Goal: Find specific page/section: Find specific page/section

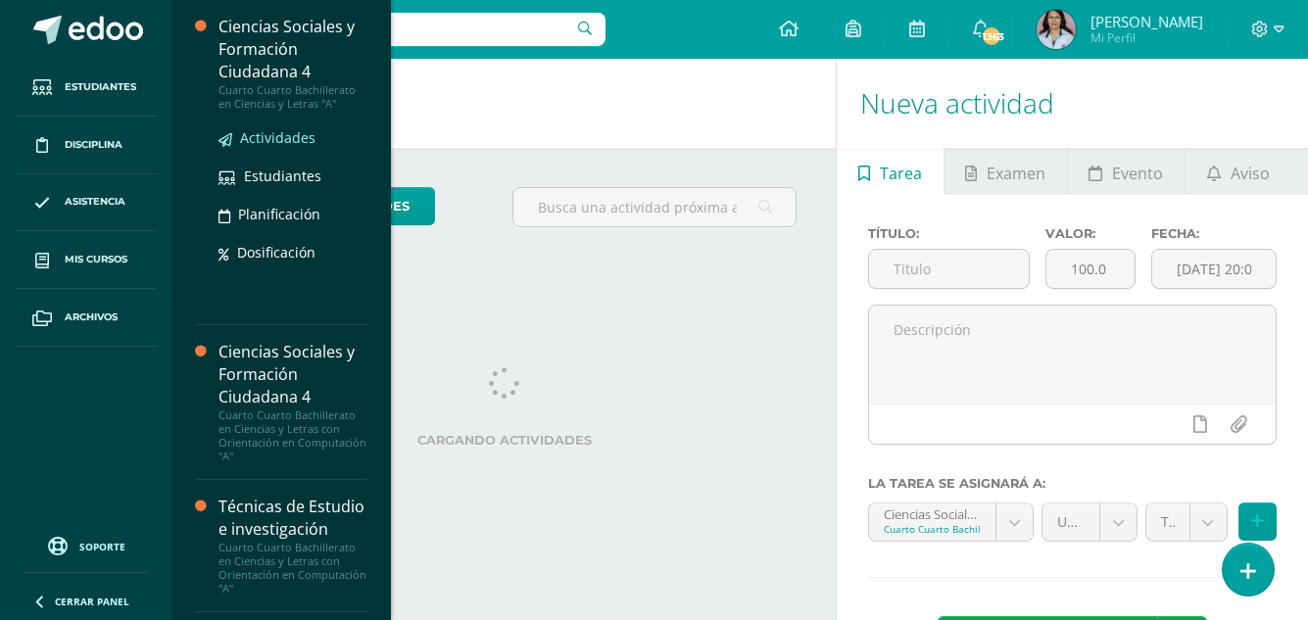
click at [292, 138] on span "Actividades" at bounding box center [277, 137] width 75 height 19
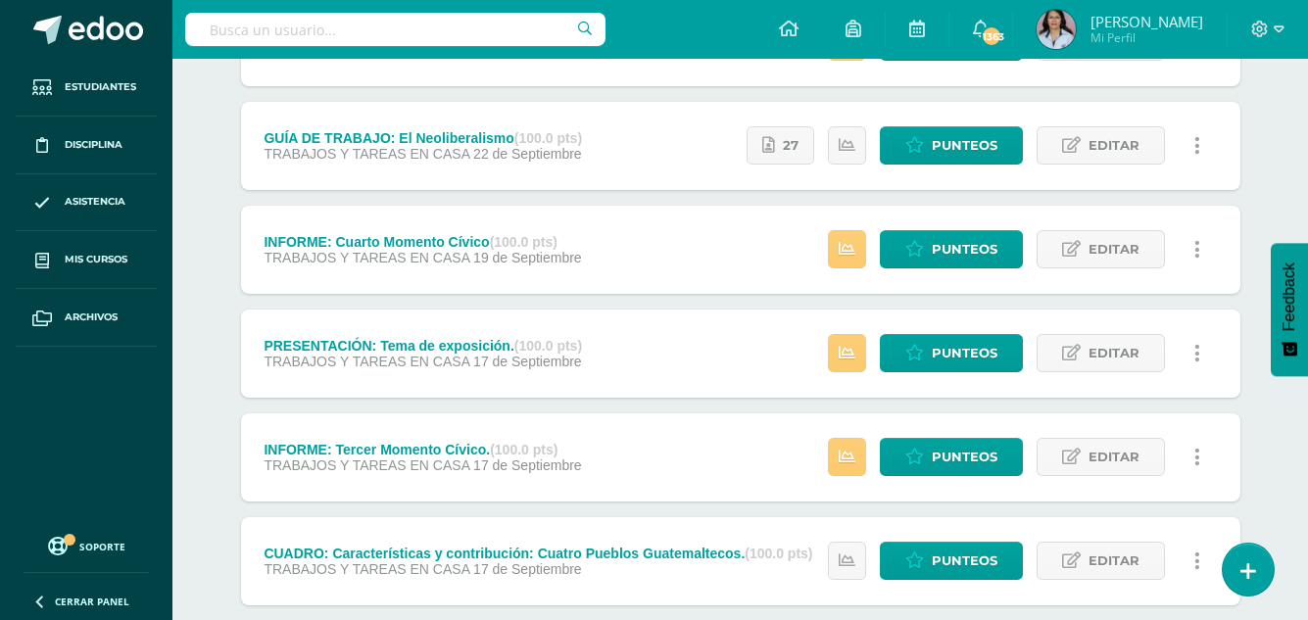
scroll to position [294, 0]
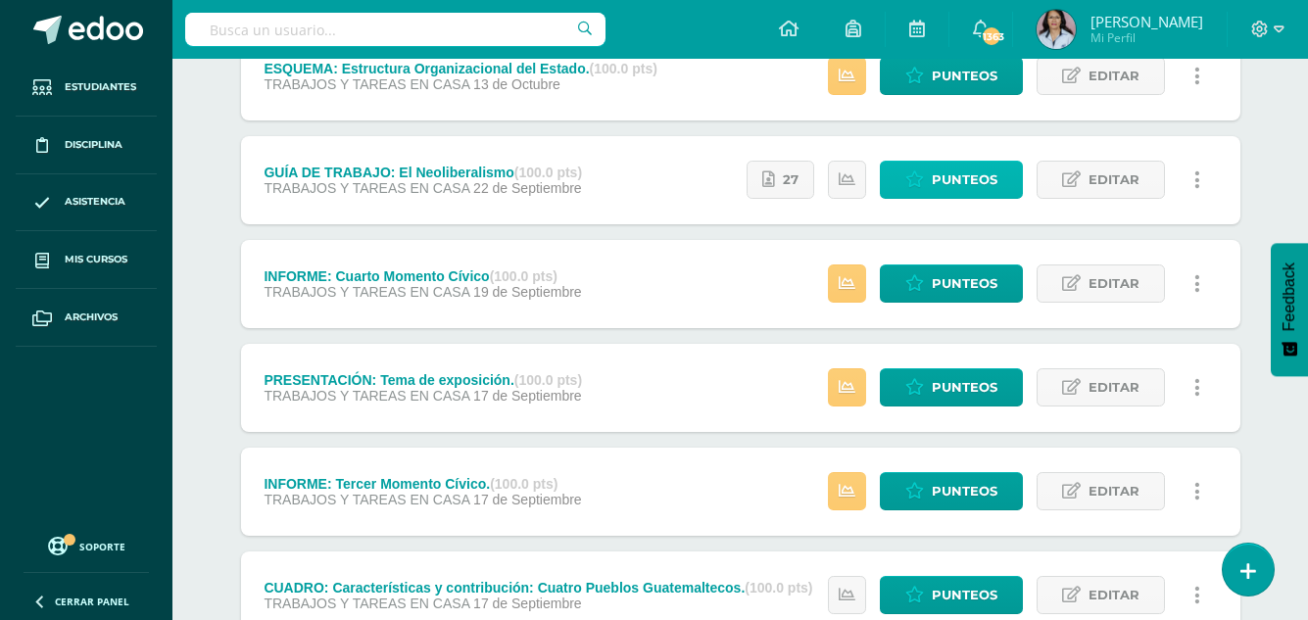
click at [963, 171] on span "Punteos" at bounding box center [965, 180] width 66 height 36
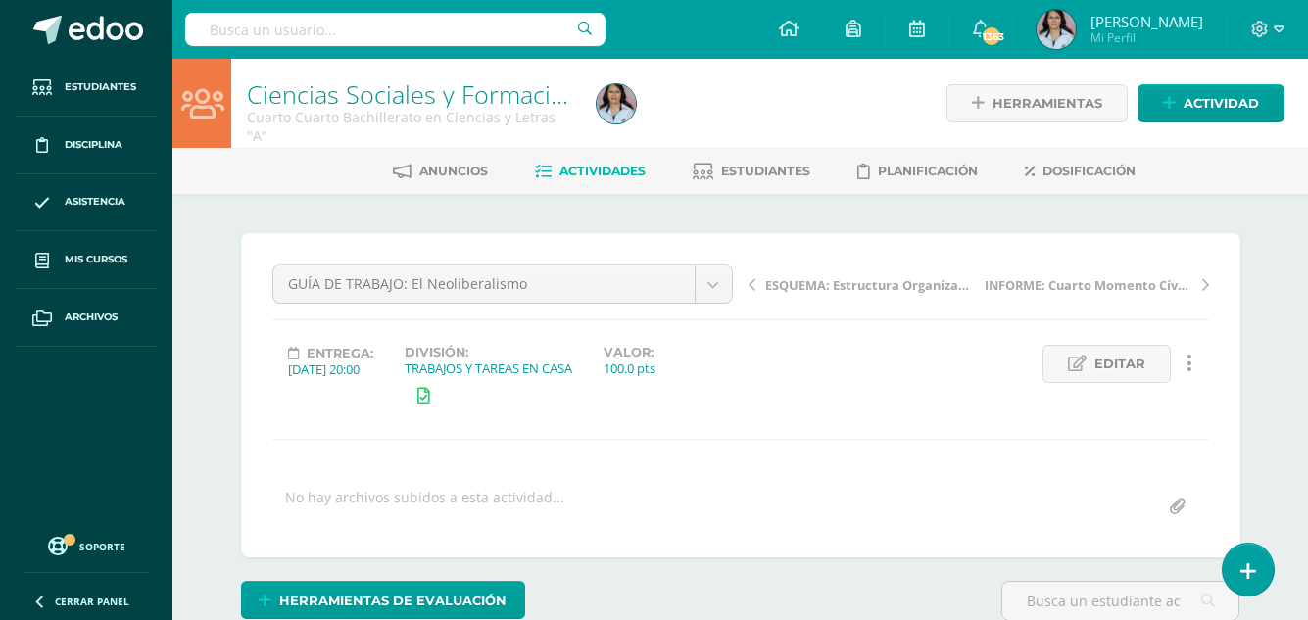
click at [591, 166] on span "Actividades" at bounding box center [603, 171] width 86 height 15
